Goal: Check status: Check status

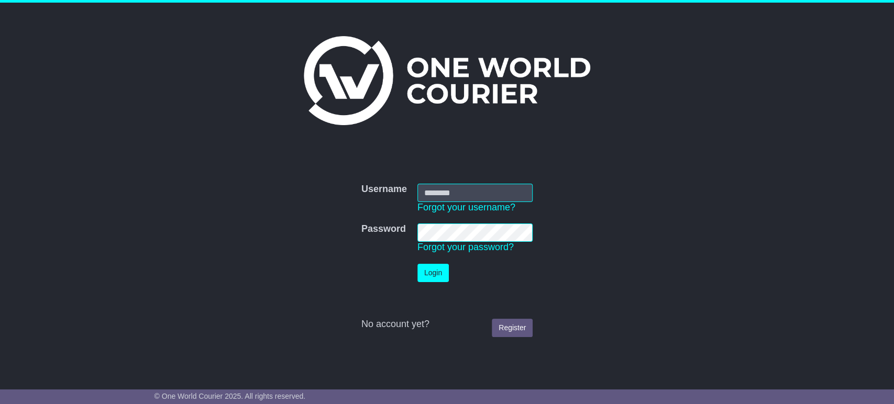
type input "**********"
click at [431, 278] on button "Login" at bounding box center [432, 273] width 31 height 18
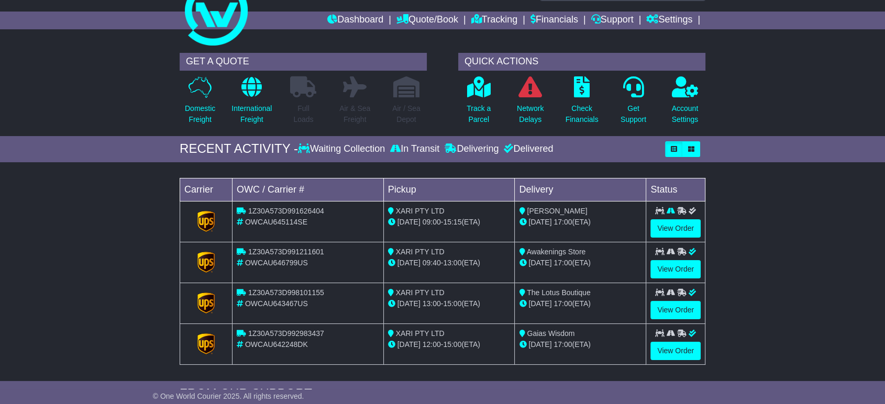
scroll to position [58, 0]
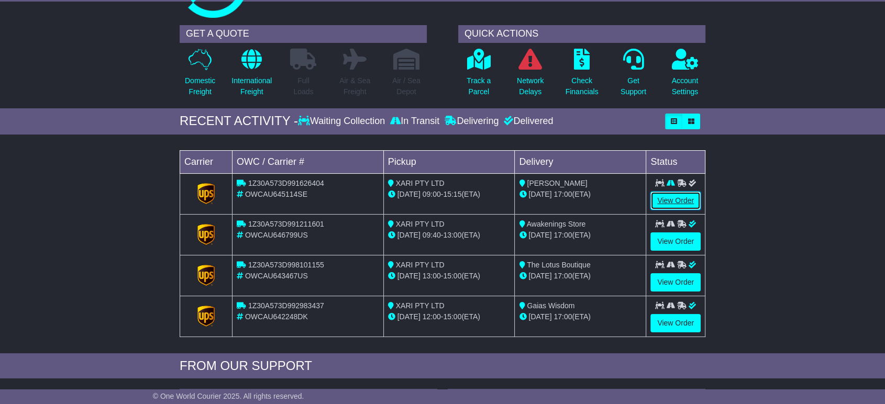
click at [662, 202] on link "View Order" at bounding box center [675, 201] width 50 height 18
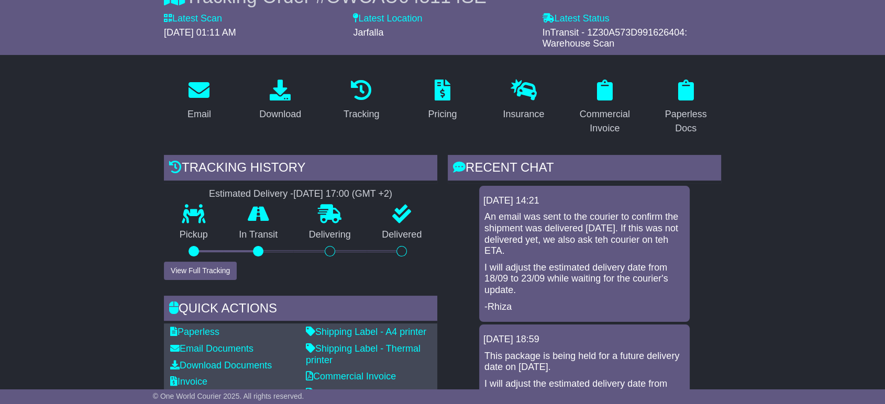
scroll to position [116, 0]
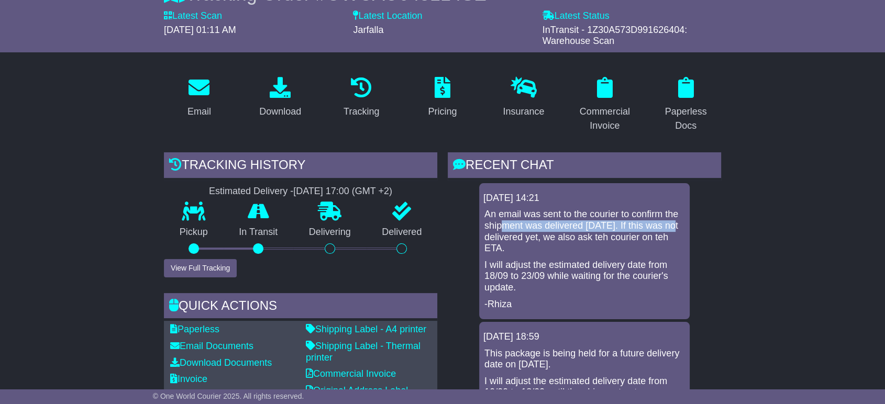
drag, startPoint x: 504, startPoint y: 220, endPoint x: 661, endPoint y: 246, distance: 159.2
click at [672, 228] on p "An email was sent to the courier to confirm the shipment was delivered yesterda…" at bounding box center [584, 231] width 200 height 45
click at [642, 265] on p "I will adjust the estimated delivery date from 18/09 to 23/09 while waiting for…" at bounding box center [584, 277] width 200 height 34
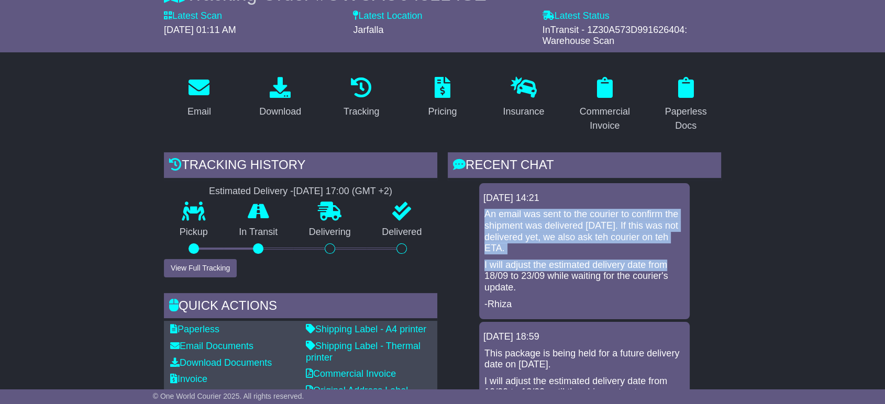
drag, startPoint x: 484, startPoint y: 213, endPoint x: 665, endPoint y: 256, distance: 185.7
click at [665, 255] on div "An email was sent to the courier to confirm the shipment was delivered yesterda…" at bounding box center [584, 259] width 202 height 101
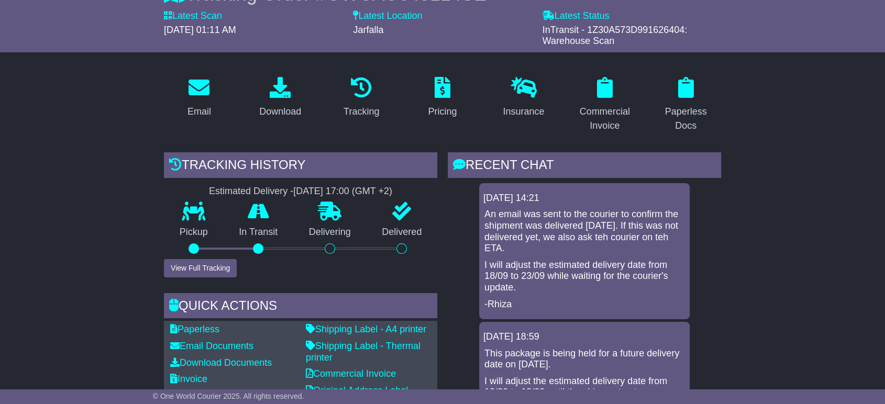
click at [601, 306] on p "-Rhiza" at bounding box center [584, 305] width 200 height 12
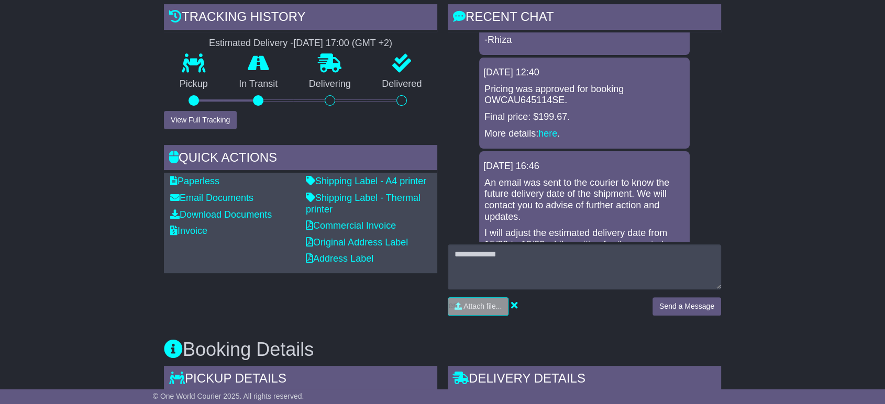
scroll to position [291, 0]
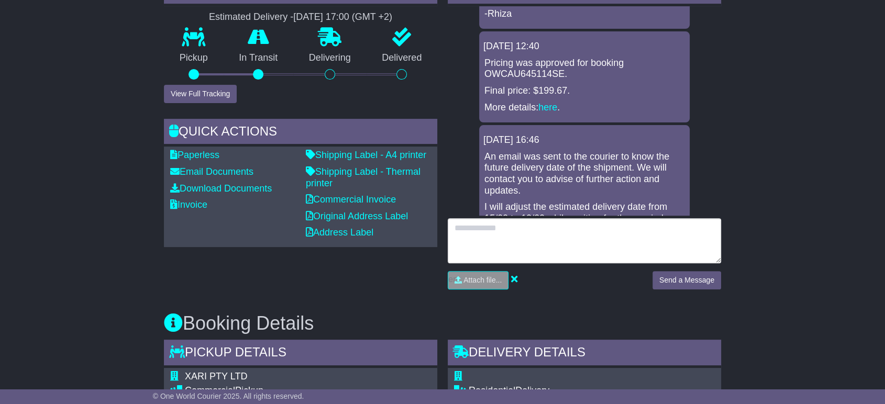
click at [544, 238] on textarea at bounding box center [584, 240] width 273 height 45
type textarea "*********"
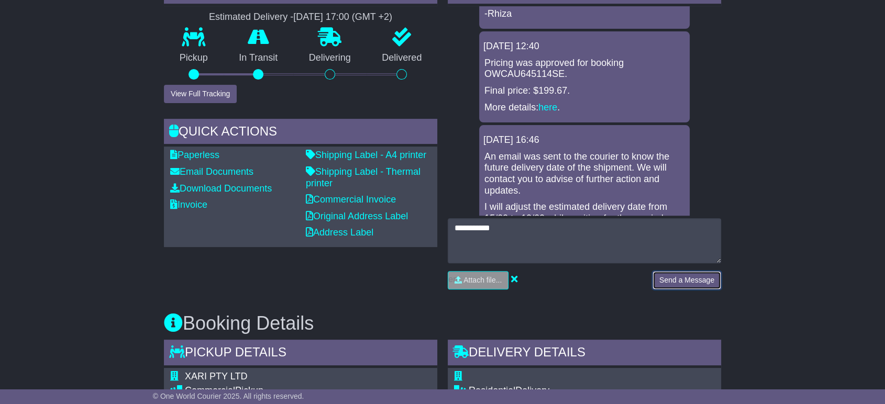
click at [684, 277] on button "Send a Message" at bounding box center [686, 280] width 69 height 18
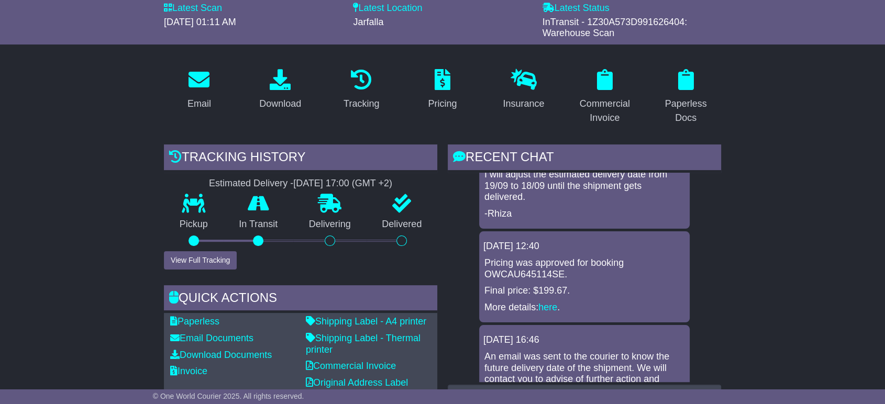
scroll to position [0, 0]
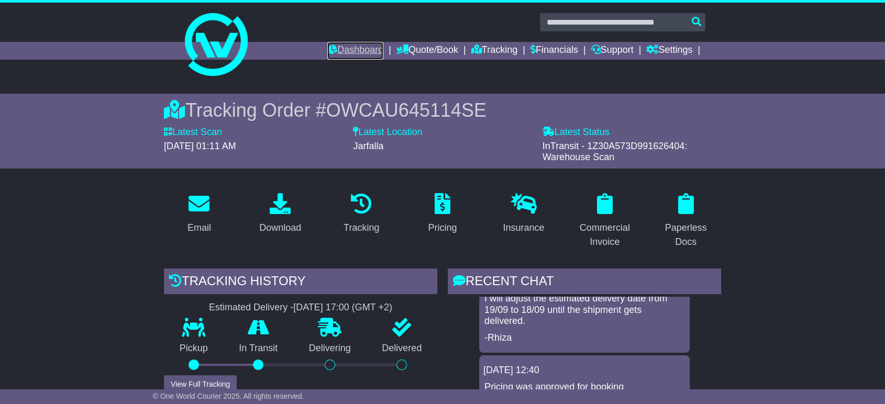
click at [342, 43] on link "Dashboard" at bounding box center [355, 51] width 56 height 18
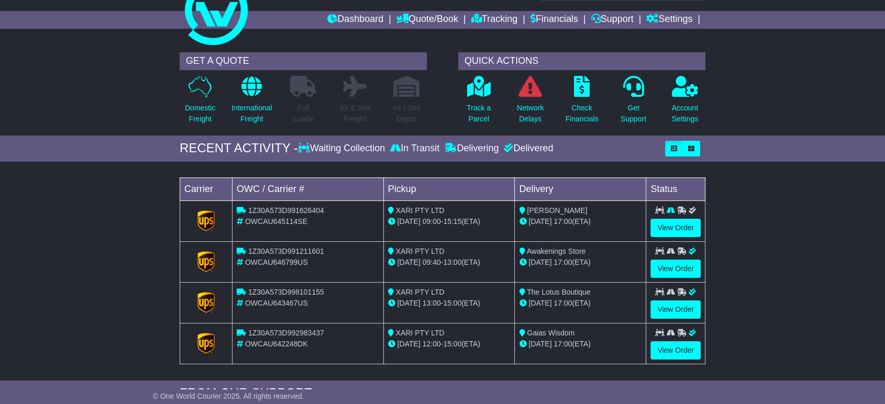
scroll to position [58, 0]
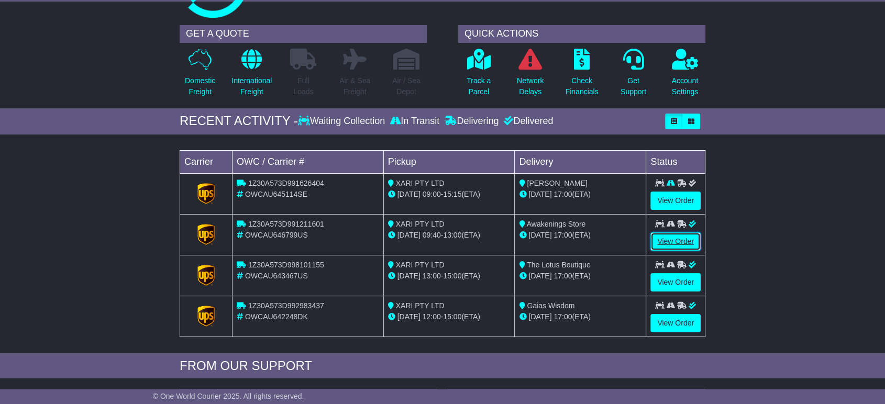
click at [666, 247] on link "View Order" at bounding box center [675, 241] width 50 height 18
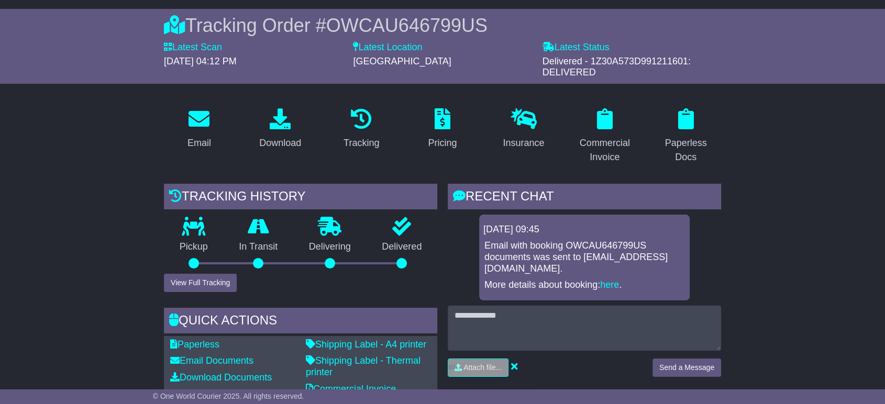
scroll to position [58, 0]
